Goal: Task Accomplishment & Management: Use online tool/utility

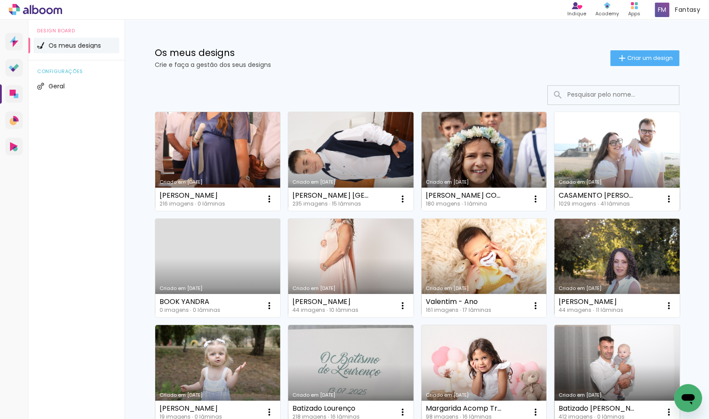
click at [558, 151] on link "Criado em [DATE]" at bounding box center [616, 161] width 125 height 99
